Goal: Navigation & Orientation: Find specific page/section

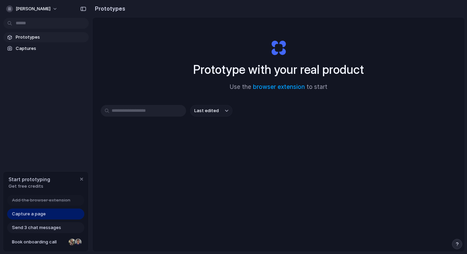
click at [42, 215] on span "Capture a page" at bounding box center [29, 213] width 34 height 7
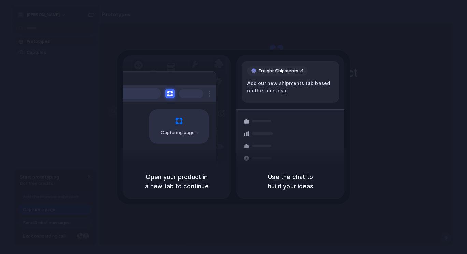
click at [184, 145] on div "Capturing page" at bounding box center [164, 123] width 103 height 105
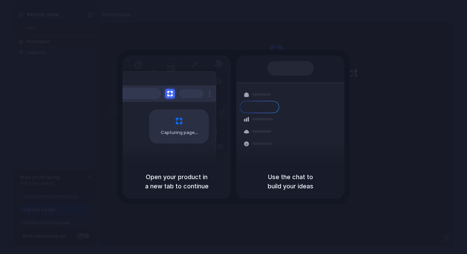
click at [271, 131] on div "Shipments" at bounding box center [254, 131] width 50 height 96
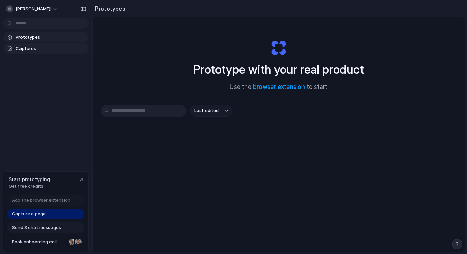
click at [31, 52] on span "Captures" at bounding box center [51, 48] width 70 height 7
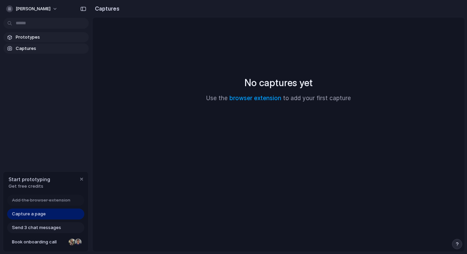
click at [34, 36] on span "Prototypes" at bounding box center [51, 37] width 70 height 7
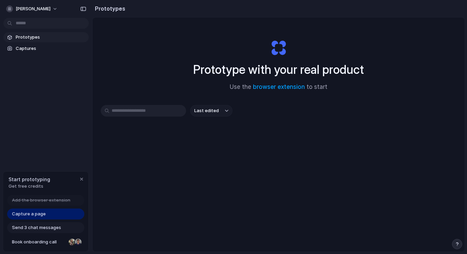
click at [54, 8] on div "[PERSON_NAME]" at bounding box center [46, 8] width 92 height 16
click at [97, 8] on h2 "Prototypes" at bounding box center [108, 8] width 33 height 8
click at [102, 10] on h2 "Prototypes" at bounding box center [108, 8] width 33 height 8
click at [66, 8] on div "[PERSON_NAME]" at bounding box center [46, 8] width 92 height 16
click at [85, 8] on div "button" at bounding box center [83, 8] width 6 height 5
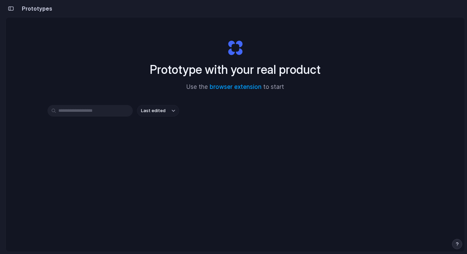
click at [12, 8] on div "button" at bounding box center [11, 8] width 6 height 5
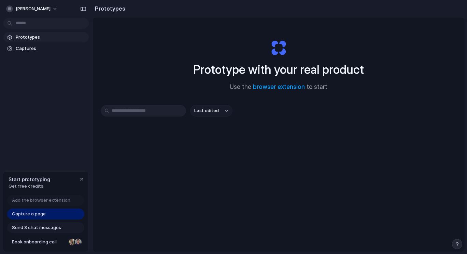
click at [43, 228] on span "Send 3 chat messages" at bounding box center [36, 227] width 49 height 7
click at [42, 242] on span "Book onboarding call" at bounding box center [39, 241] width 54 height 7
click at [43, 4] on button "[PERSON_NAME]" at bounding box center [32, 8] width 58 height 11
click at [30, 91] on div "Settings Invite members Change theme Sign out" at bounding box center [233, 127] width 467 height 254
